Goal: Transaction & Acquisition: Book appointment/travel/reservation

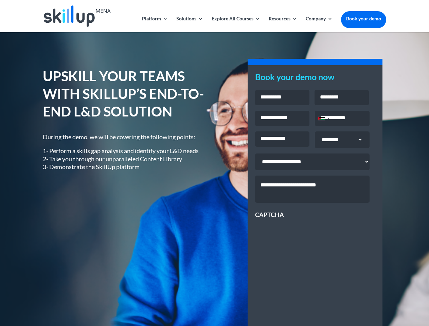
click at [214, 163] on div "UPSKILL YOUR TEAMS WITH SKILLUP’S END-TO-END L&D SOLUTION During the demo, we w…" at bounding box center [214, 244] width 343 height 373
click at [189, 24] on link "Solutions" at bounding box center [189, 24] width 27 height 16
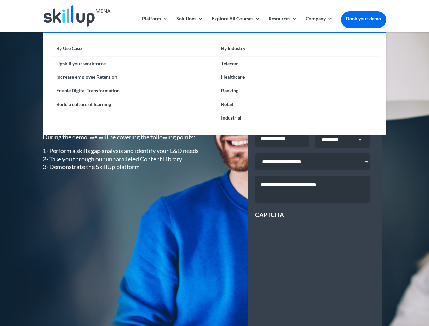
click at [235, 24] on link "Explore All Courses" at bounding box center [236, 24] width 49 height 16
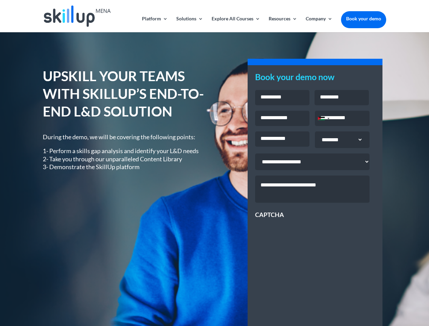
click at [282, 24] on link "Resources" at bounding box center [283, 24] width 29 height 16
click at [319, 24] on link "Company" at bounding box center [319, 24] width 27 height 16
click at [323, 119] on div "Jordan +962" at bounding box center [321, 118] width 7 height 3
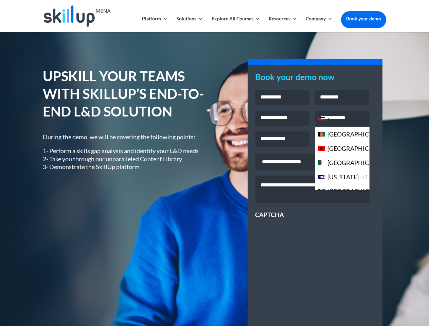
scroll to position [1855, 0]
